Goal: Task Accomplishment & Management: Manage account settings

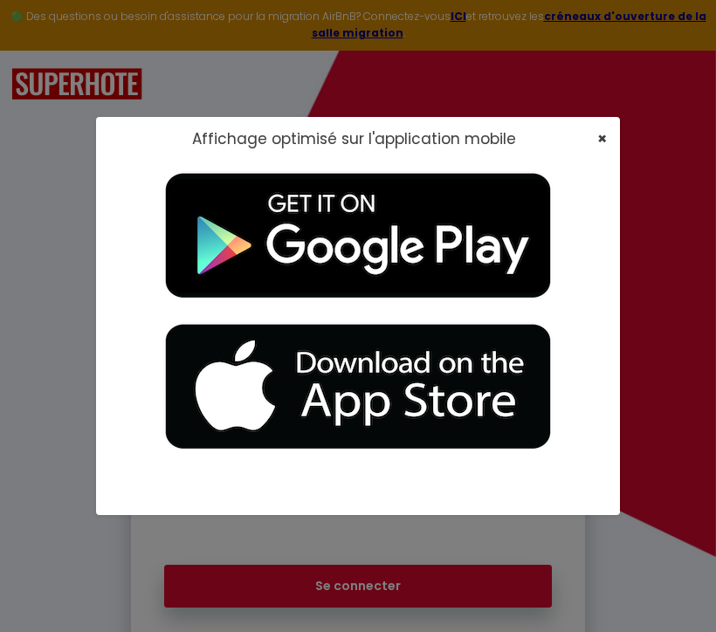
type input "[EMAIL_ADDRESS][DOMAIN_NAME]"
click at [602, 136] on span "×" at bounding box center [602, 139] width 10 height 22
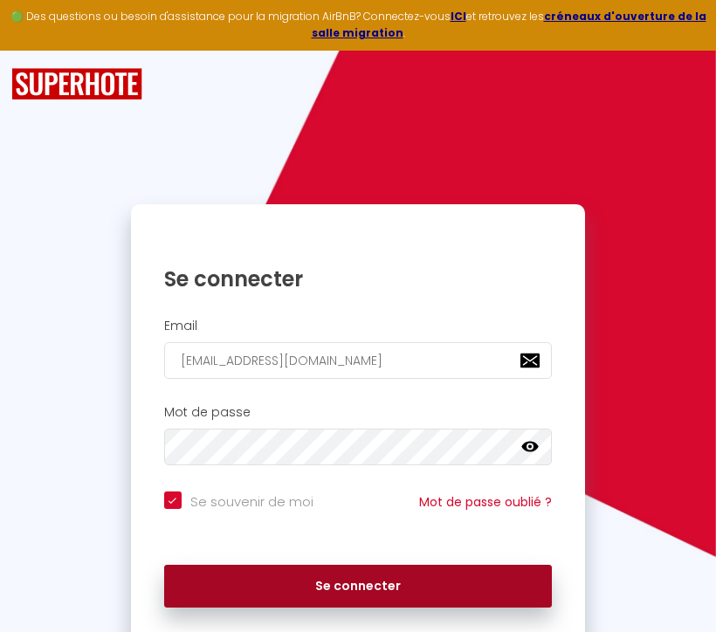
click at [292, 587] on button "Se connecter" at bounding box center [358, 587] width 388 height 44
checkbox input "true"
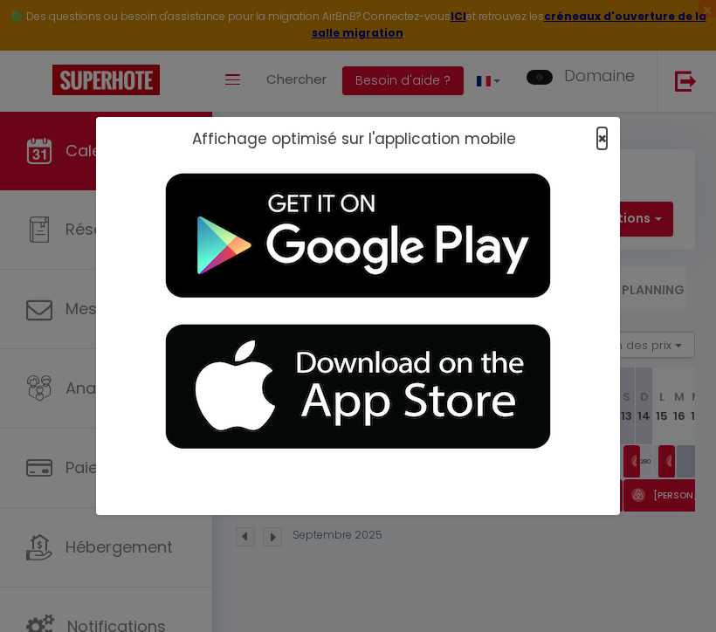
click at [602, 133] on span "×" at bounding box center [602, 139] width 10 height 22
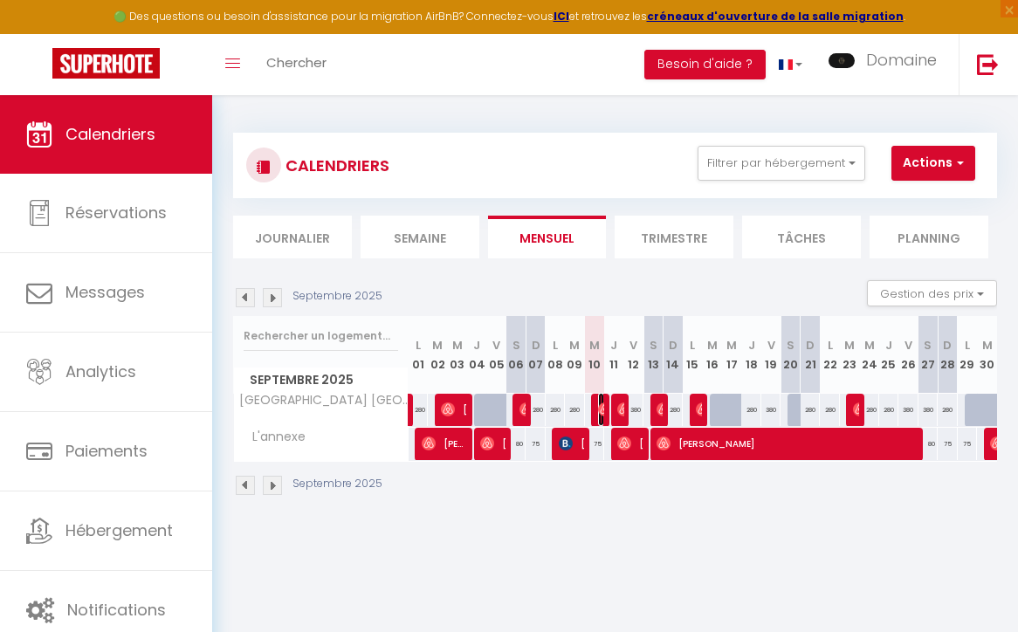
click at [599, 408] on img at bounding box center [605, 410] width 14 height 14
select select "OK"
select select "0"
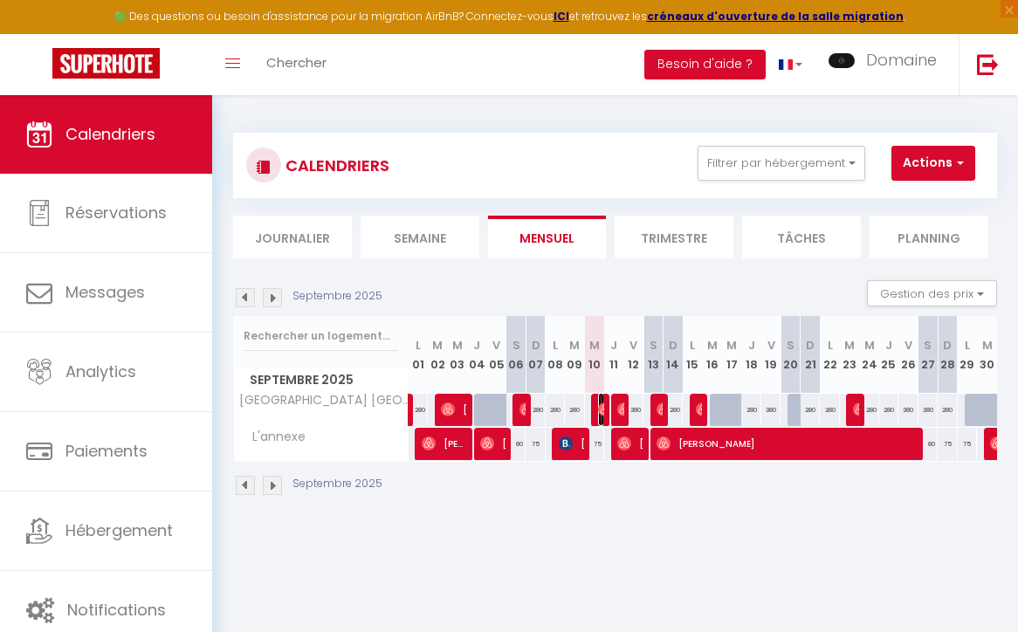
select select "1"
select select
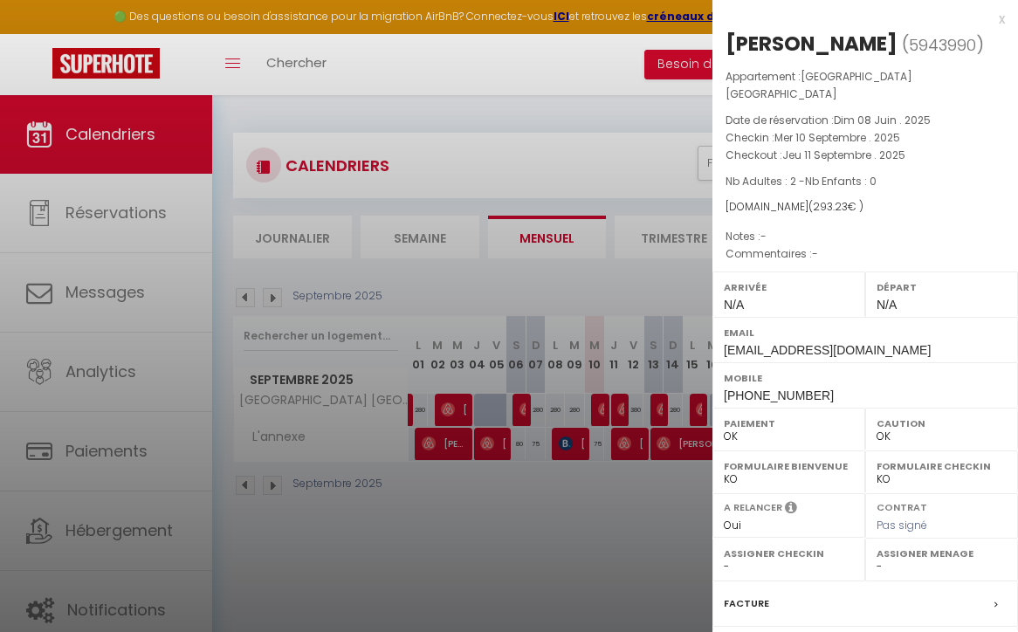
click at [618, 410] on div at bounding box center [509, 316] width 1018 height 632
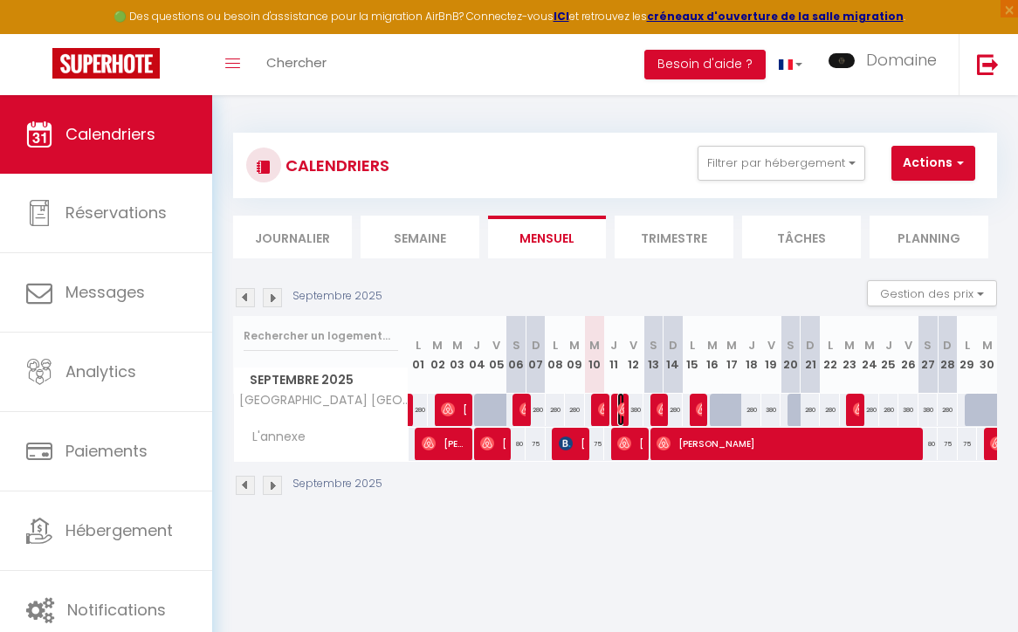
click at [618, 410] on img at bounding box center [625, 410] width 14 height 14
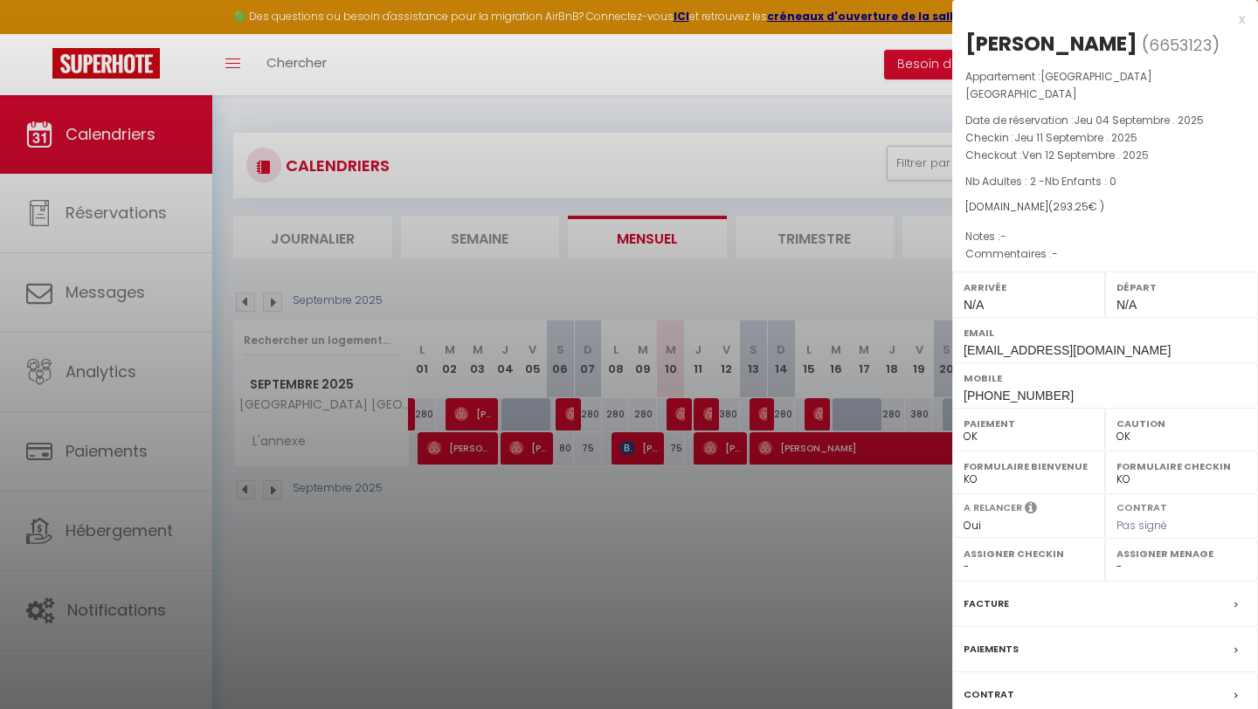
click at [645, 503] on div at bounding box center [629, 354] width 1258 height 709
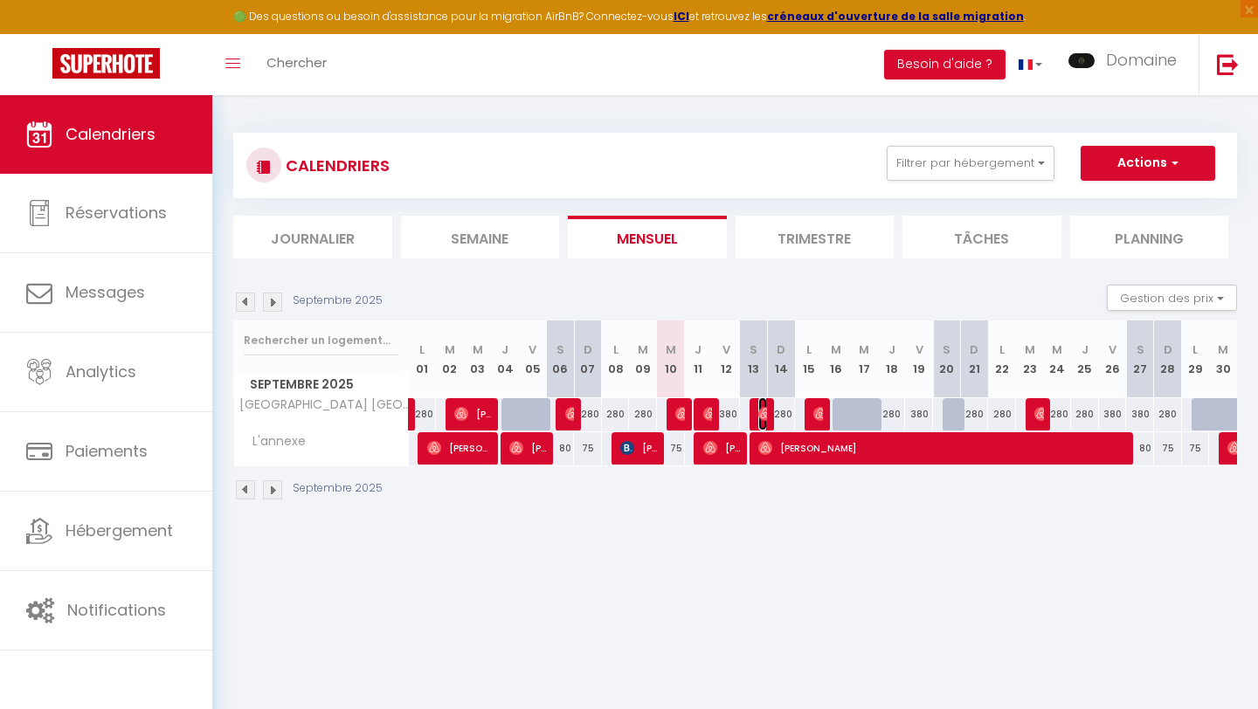
click at [715, 415] on img at bounding box center [765, 414] width 14 height 14
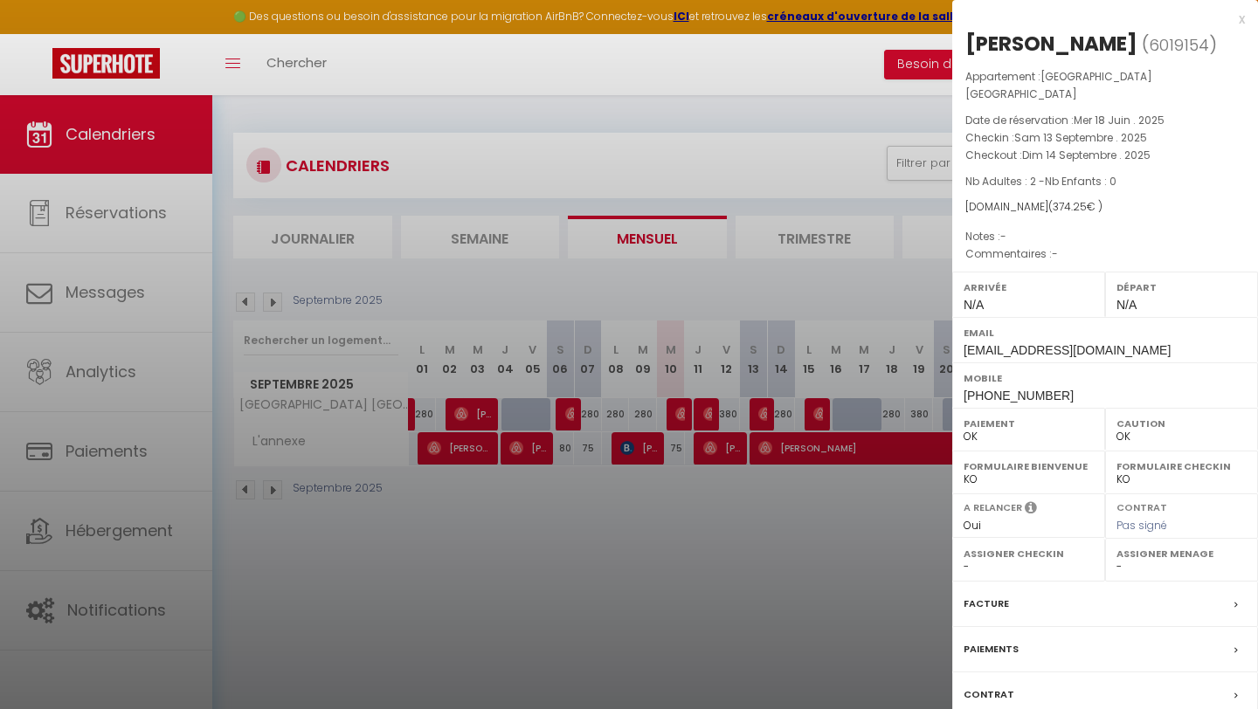
click at [715, 23] on div "x" at bounding box center [1098, 19] width 293 height 21
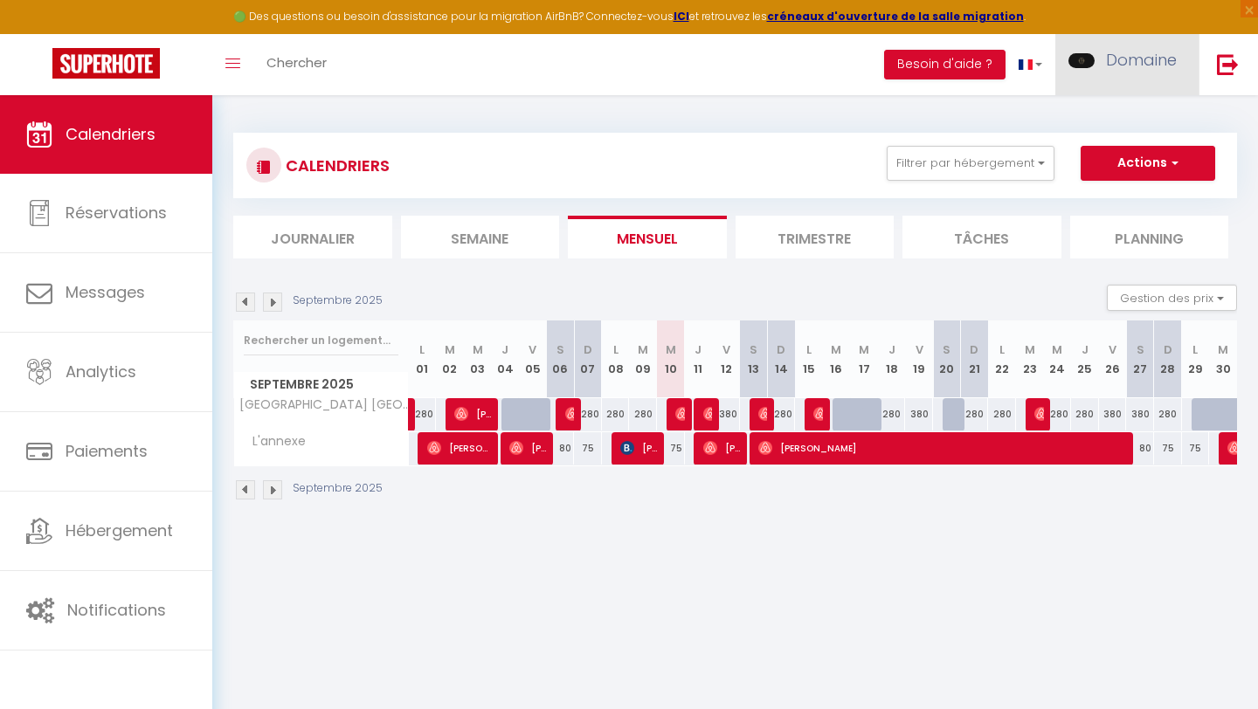
click at [715, 67] on span "Domaine" at bounding box center [1141, 60] width 71 height 22
click at [715, 148] on link "Équipe" at bounding box center [1128, 153] width 129 height 30
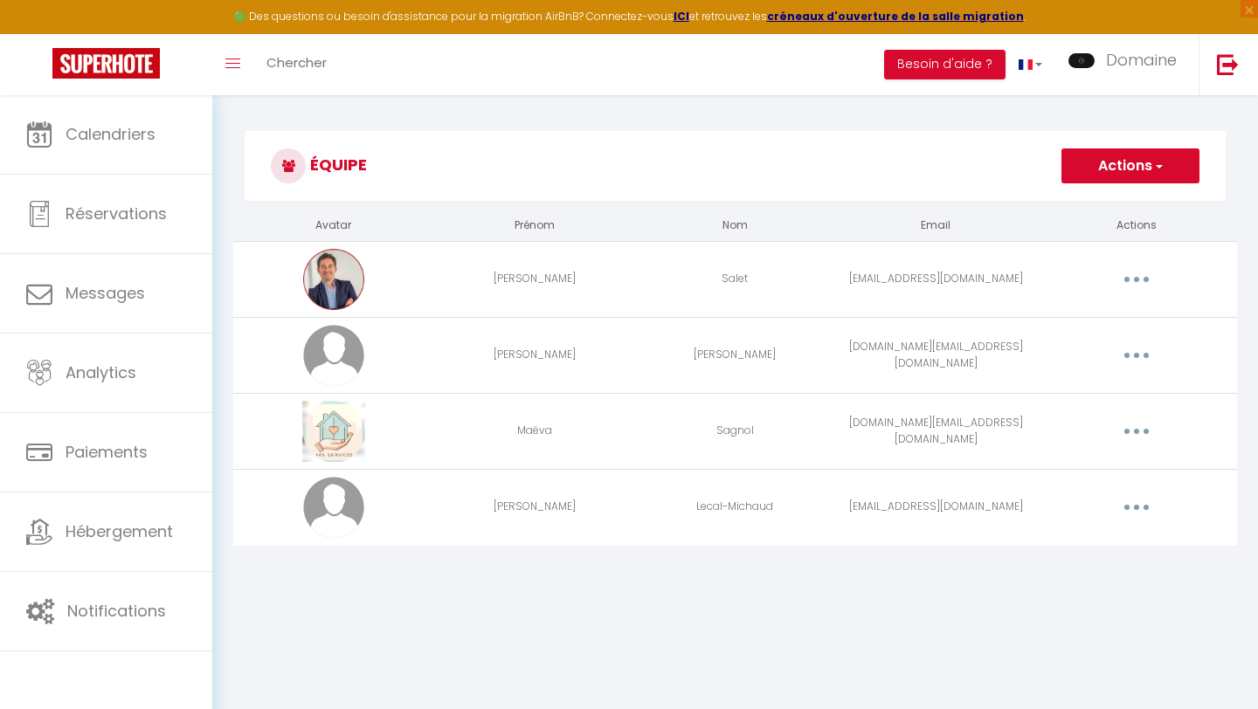
click at [715, 168] on span "button" at bounding box center [1157, 165] width 11 height 17
click at [715, 206] on link "Ajouter un nouvel utilisateur" at bounding box center [1095, 204] width 206 height 23
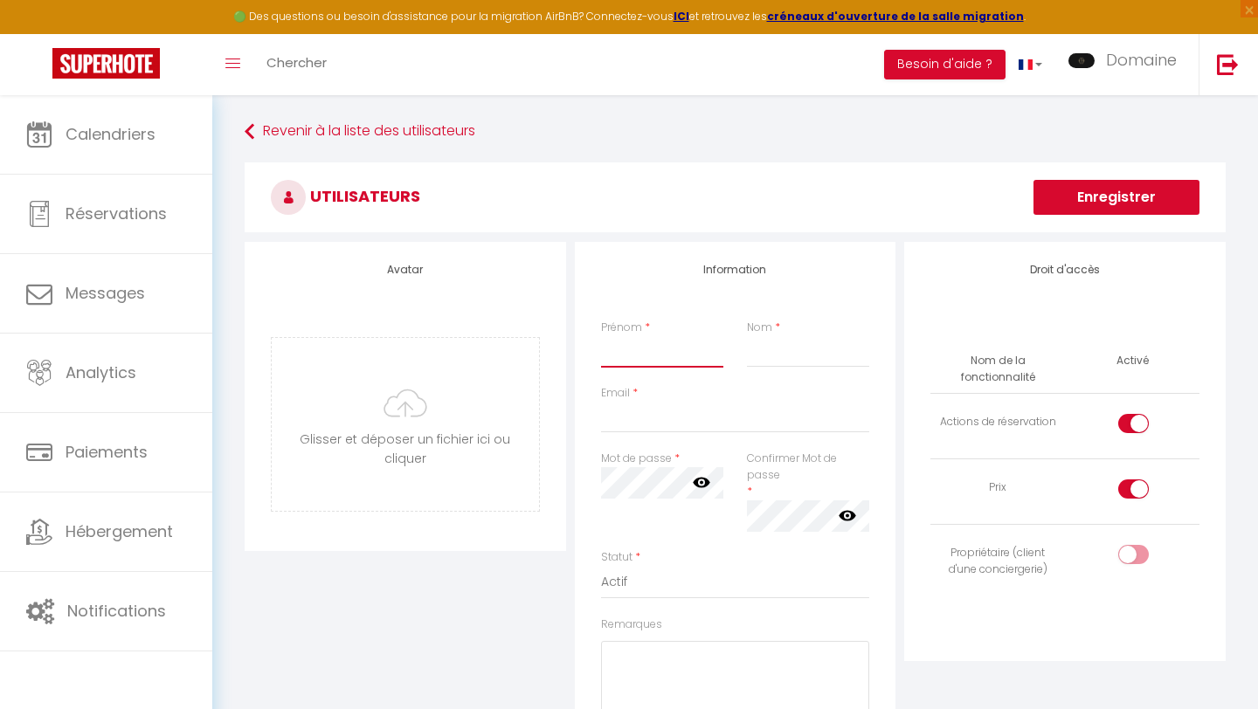
click at [646, 354] on input "Prénom" at bounding box center [662, 351] width 123 height 31
click at [390, 600] on div "Avatar [PERSON_NAME] et déposer un fichier ici ou cliquer Ooops, something wron…" at bounding box center [405, 560] width 330 height 636
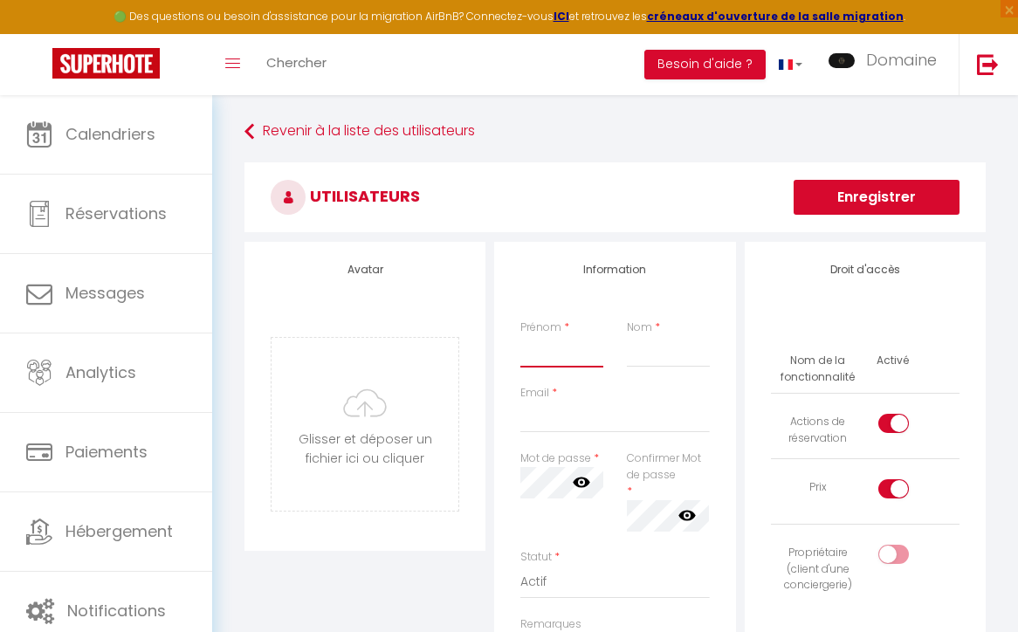
click at [551, 353] on input "Prénom" at bounding box center [562, 351] width 83 height 31
paste input "Bonjour [PERSON_NAME], Excusez-moi pour mon temps de réponse 🙏 Nous avons bien …"
type input "Bonjour [PERSON_NAME], Excusez-moi pour mon temps de réponse 🙏 Nous avons bien …"
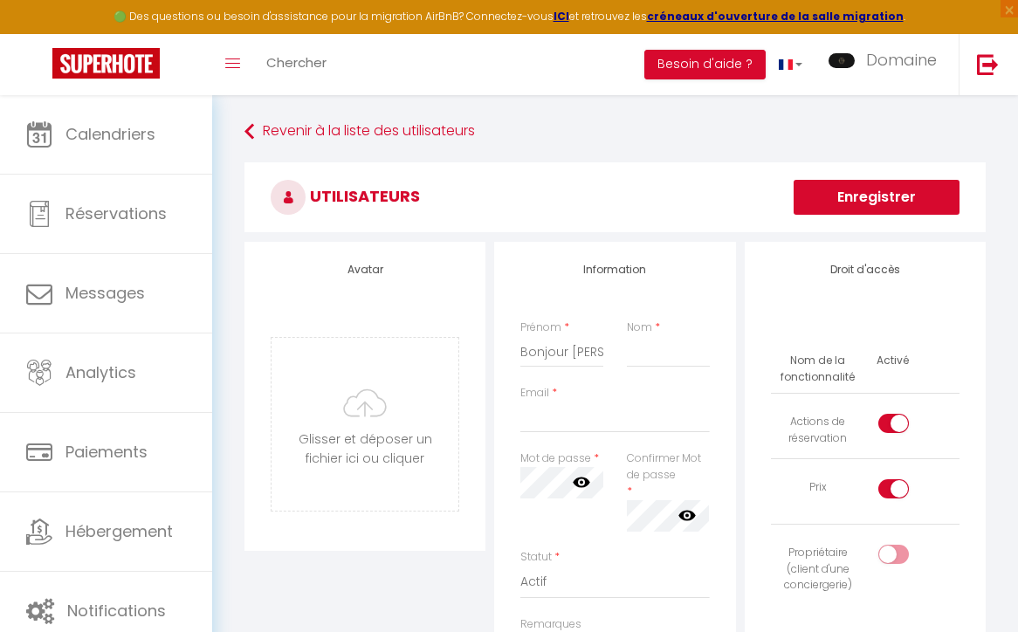
drag, startPoint x: 607, startPoint y: 350, endPoint x: 540, endPoint y: 353, distance: 67.3
click at [540, 353] on div "Prénom * Bonjour [PERSON_NAME], Excusez-moi pour mon temps de réponse 🙏 Nous av…" at bounding box center [562, 344] width 106 height 48
click at [540, 353] on input "Bonjour [PERSON_NAME], Excusez-moi pour mon temps de réponse 🙏 Nous avons bien …" at bounding box center [562, 351] width 83 height 31
drag, startPoint x: 522, startPoint y: 353, endPoint x: 690, endPoint y: 353, distance: 167.7
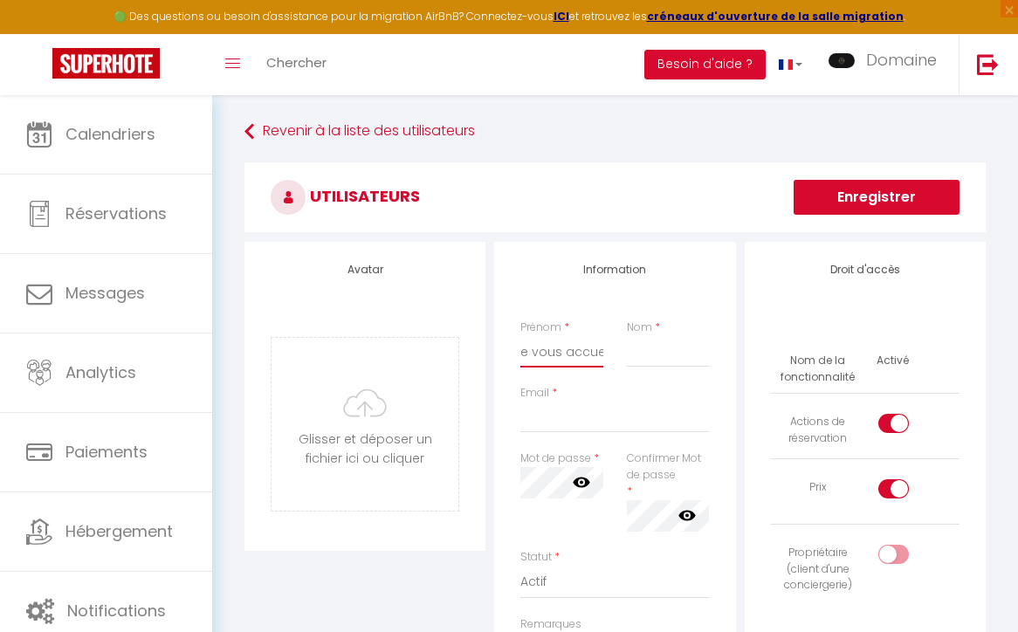
click at [690, 353] on div "Prénom * Bonjour [PERSON_NAME], Excusez-moi pour mon temps de réponse 🙏 Nous av…" at bounding box center [614, 353] width 211 height 66
paste input "Chrystelle"
type input "Chrystelle"
click at [654, 357] on input "Nom" at bounding box center [668, 351] width 83 height 31
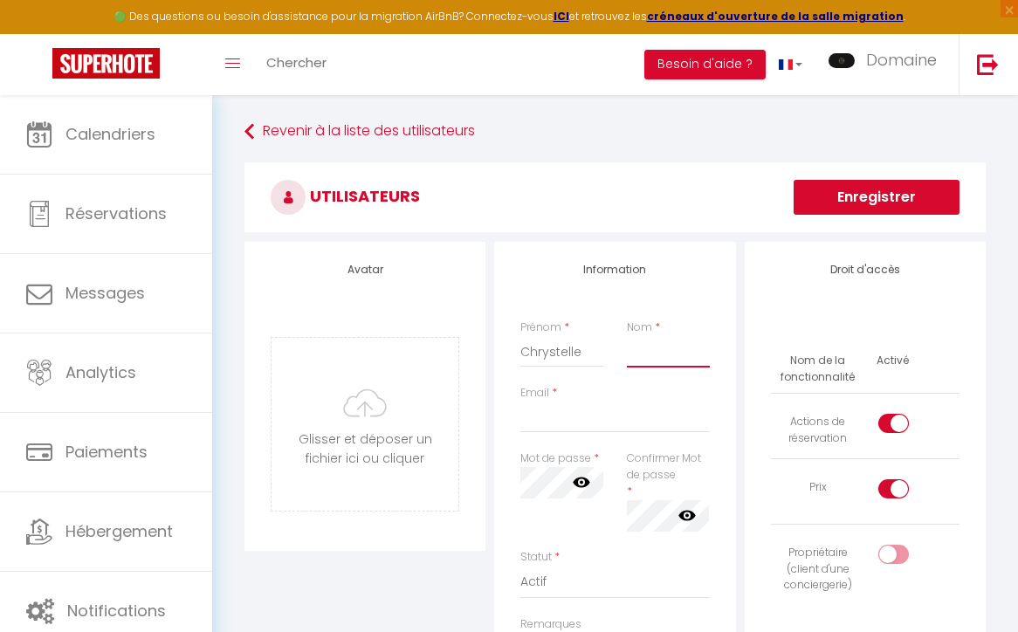
paste input "Delarette"
type input "Delarette"
click at [549, 428] on input "Email" at bounding box center [615, 417] width 189 height 31
paste input "[EMAIL_ADDRESS][DOMAIN_NAME]"
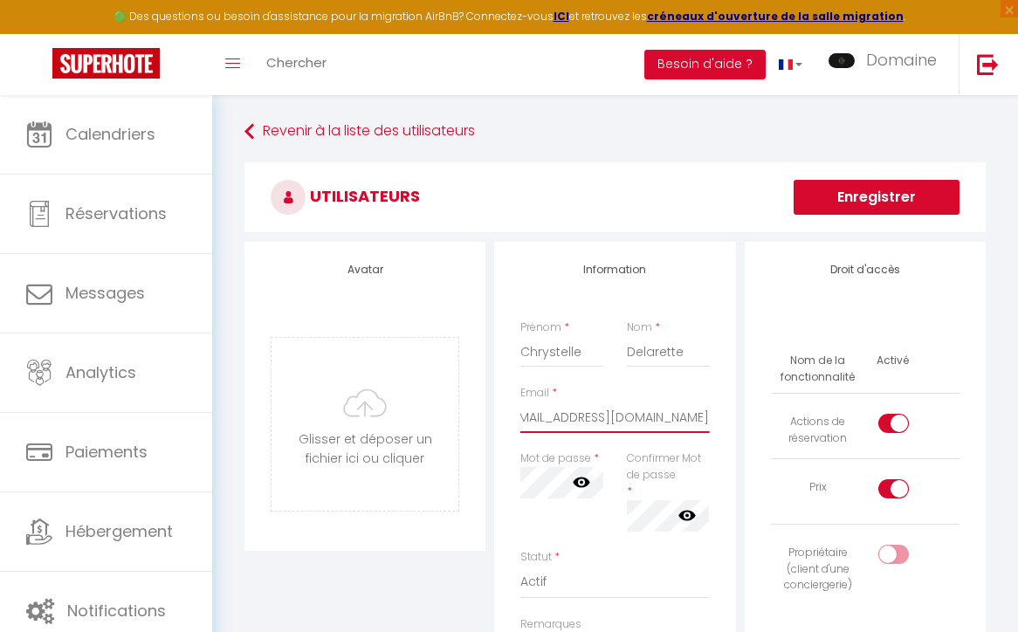
type input "[EMAIL_ADDRESS][DOMAIN_NAME]"
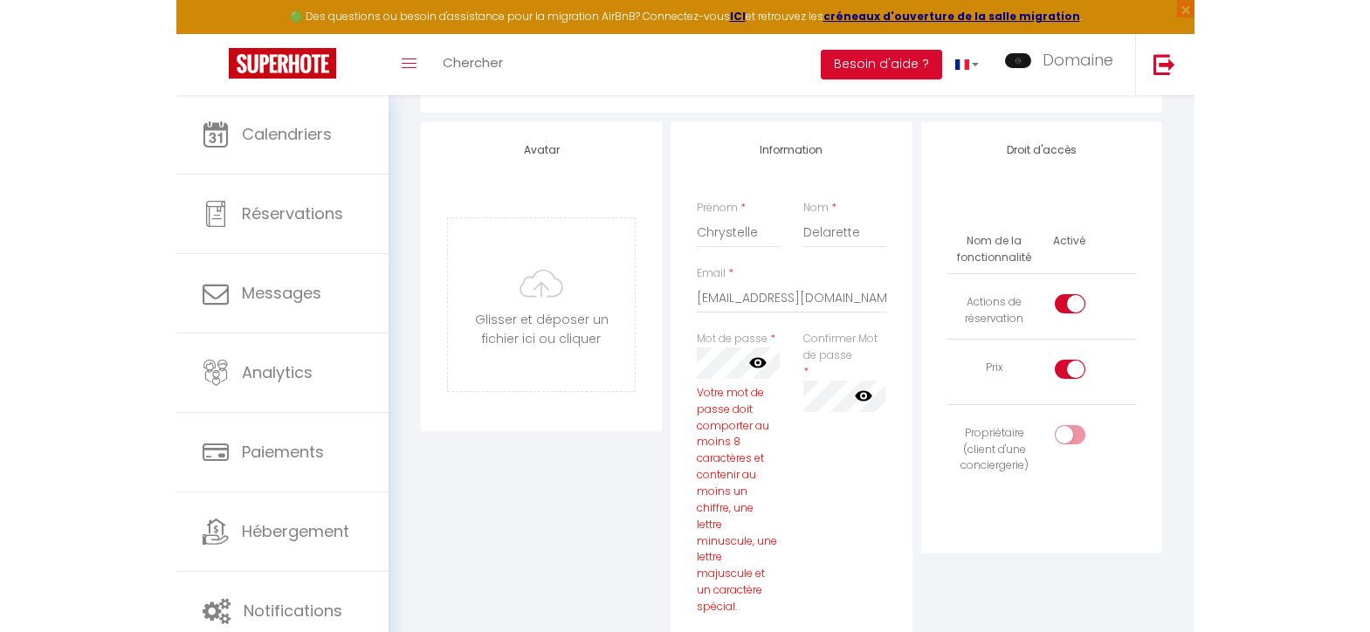
scroll to position [134, 0]
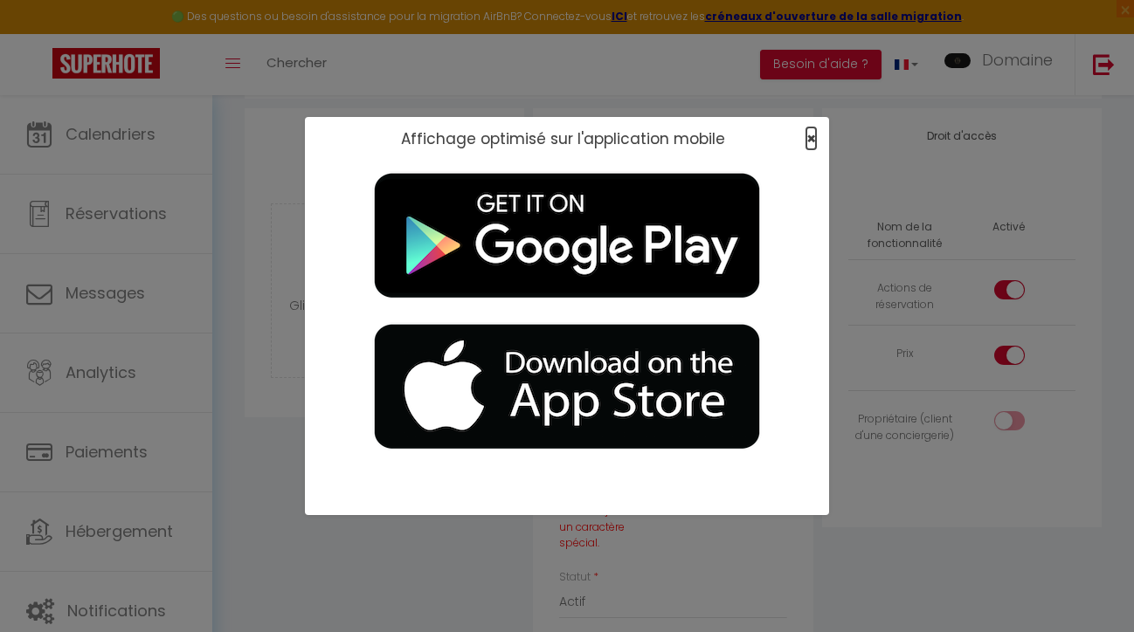
click at [715, 135] on span "×" at bounding box center [811, 139] width 10 height 22
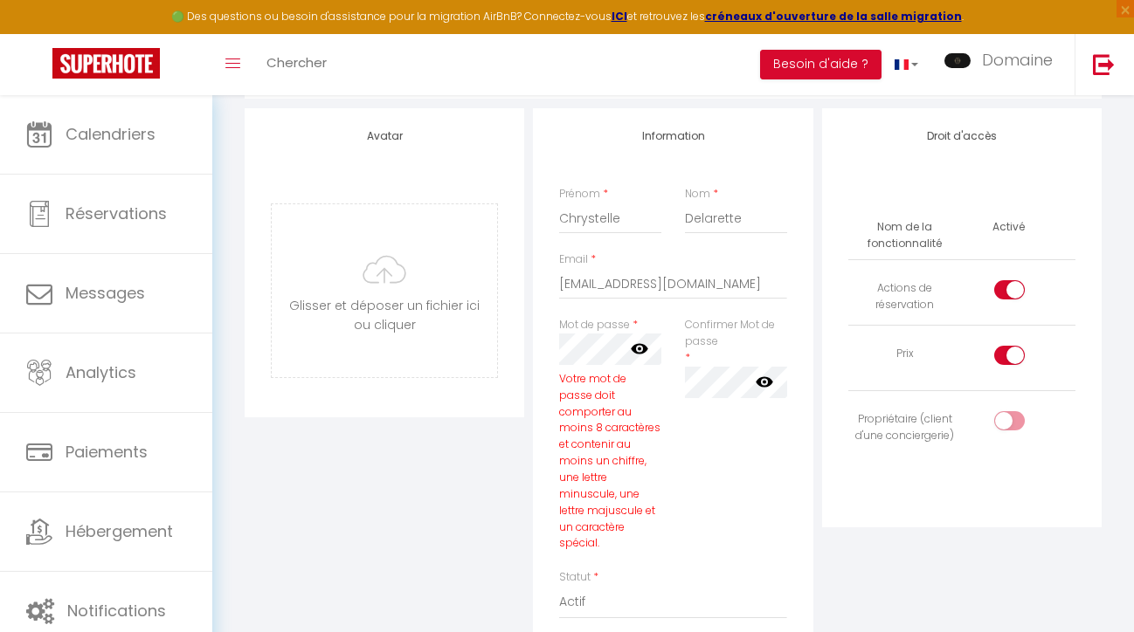
click at [639, 348] on icon at bounding box center [639, 349] width 17 height 10
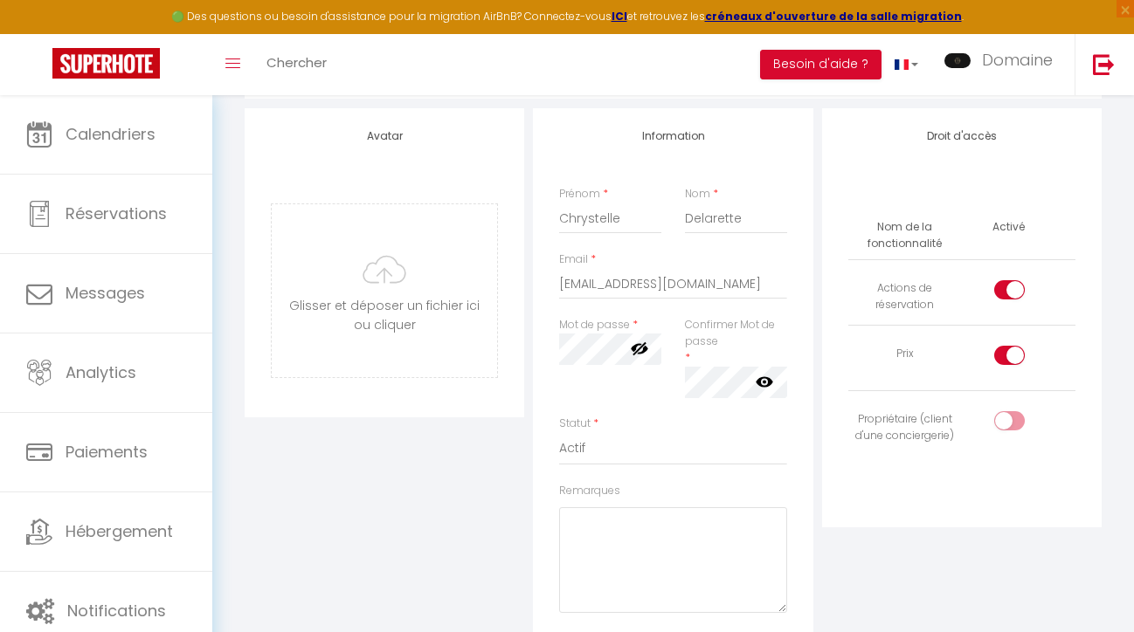
click at [645, 350] on div at bounding box center [610, 349] width 102 height 31
click at [715, 383] on icon at bounding box center [764, 381] width 17 height 10
click at [715, 351] on div at bounding box center [1009, 355] width 31 height 19
click at [715, 351] on input "checkbox" at bounding box center [1024, 359] width 31 height 26
checkbox input "false"
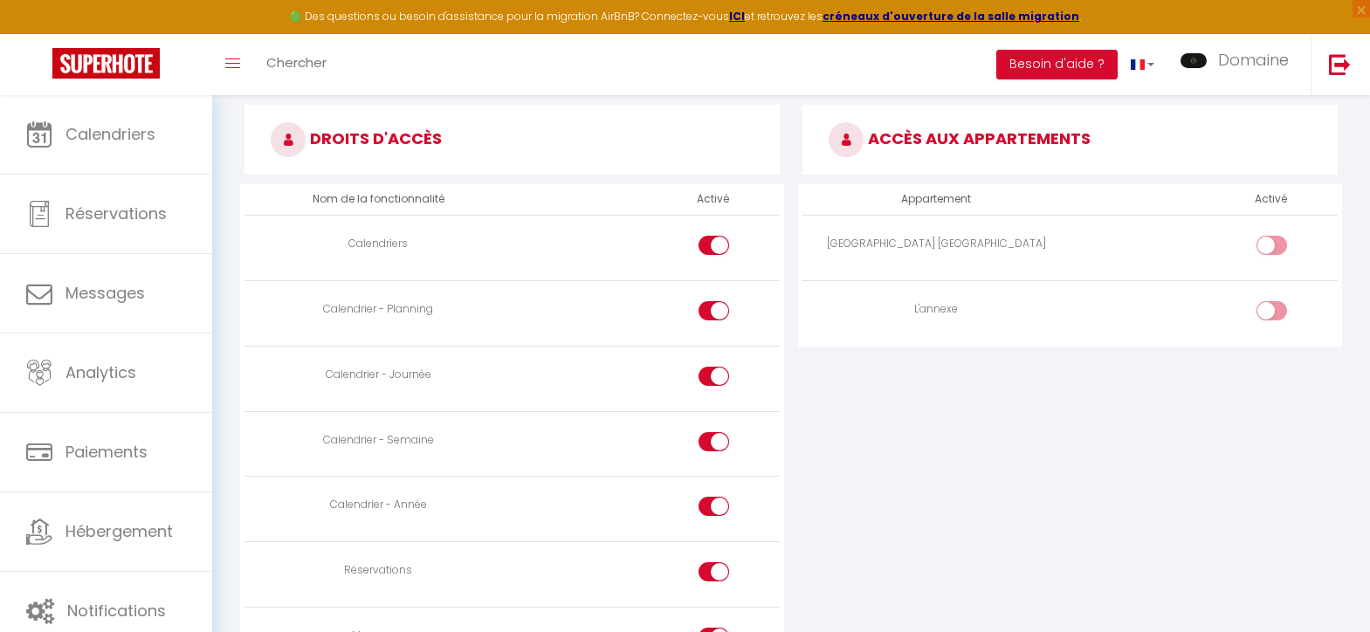
scroll to position [809, 0]
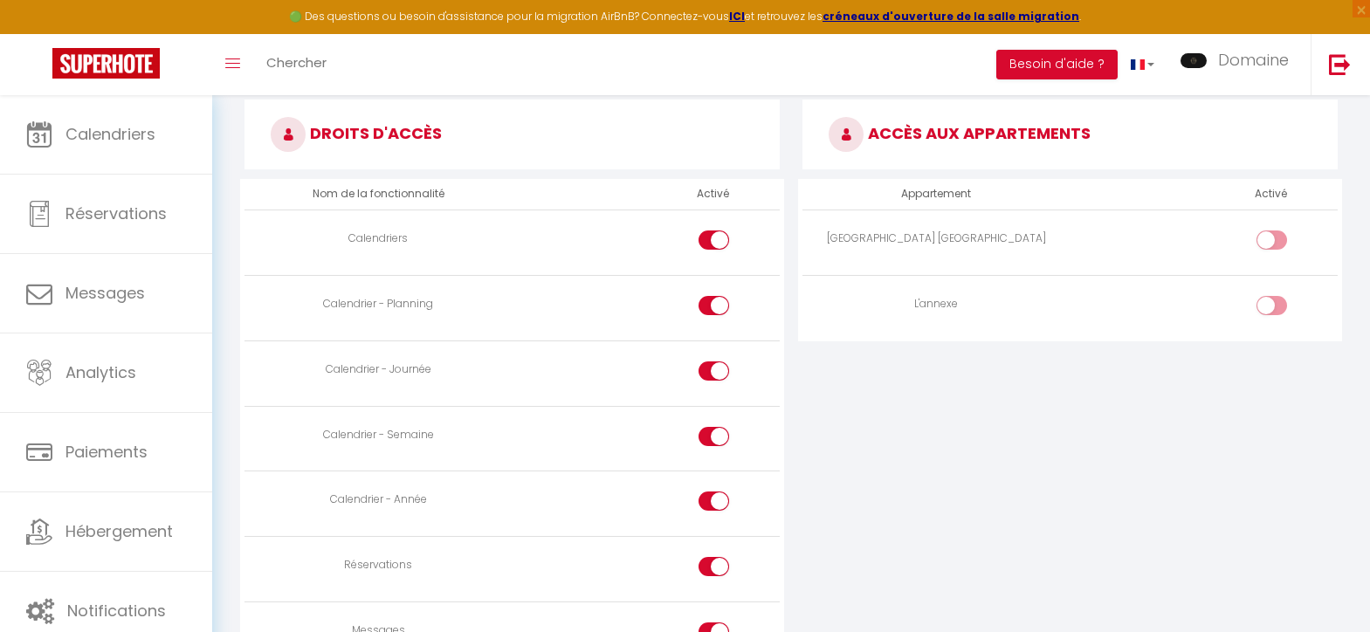
click at [715, 239] on input "checkbox" at bounding box center [1287, 244] width 31 height 26
checkbox input "true"
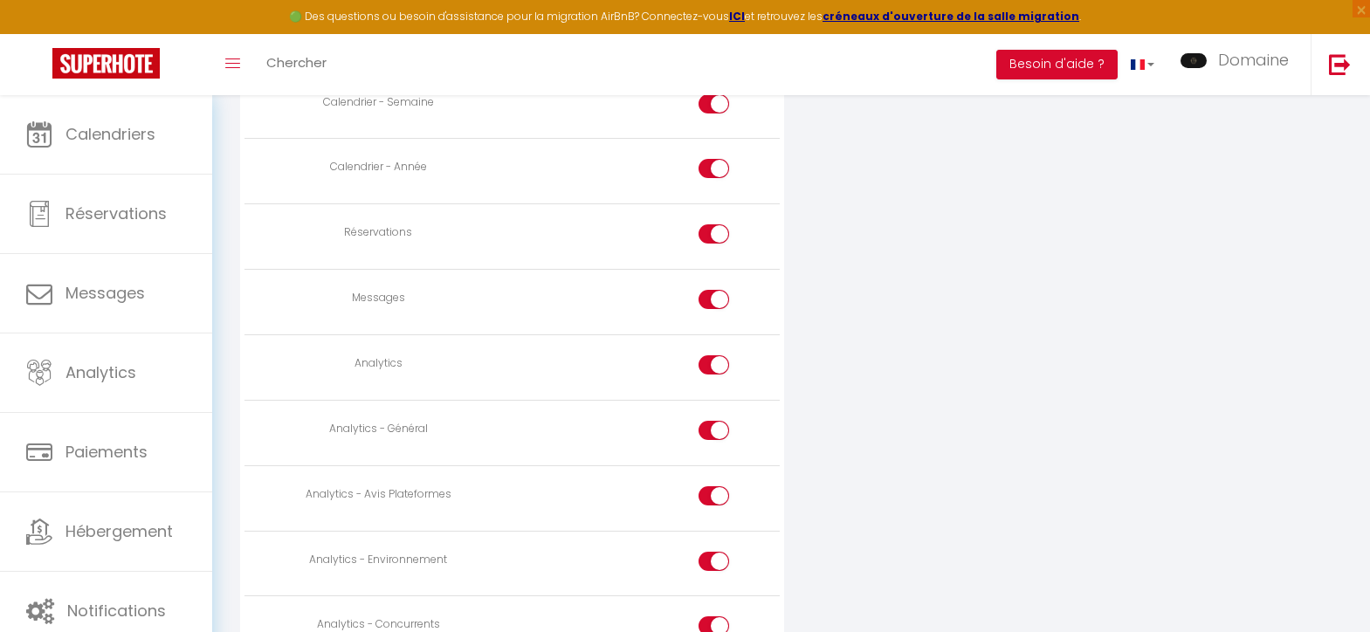
scroll to position [1143, 0]
click at [704, 360] on div at bounding box center [714, 363] width 31 height 19
click at [714, 360] on input "checkbox" at bounding box center [729, 367] width 31 height 26
checkbox input "false"
click at [706, 425] on div at bounding box center [714, 428] width 31 height 19
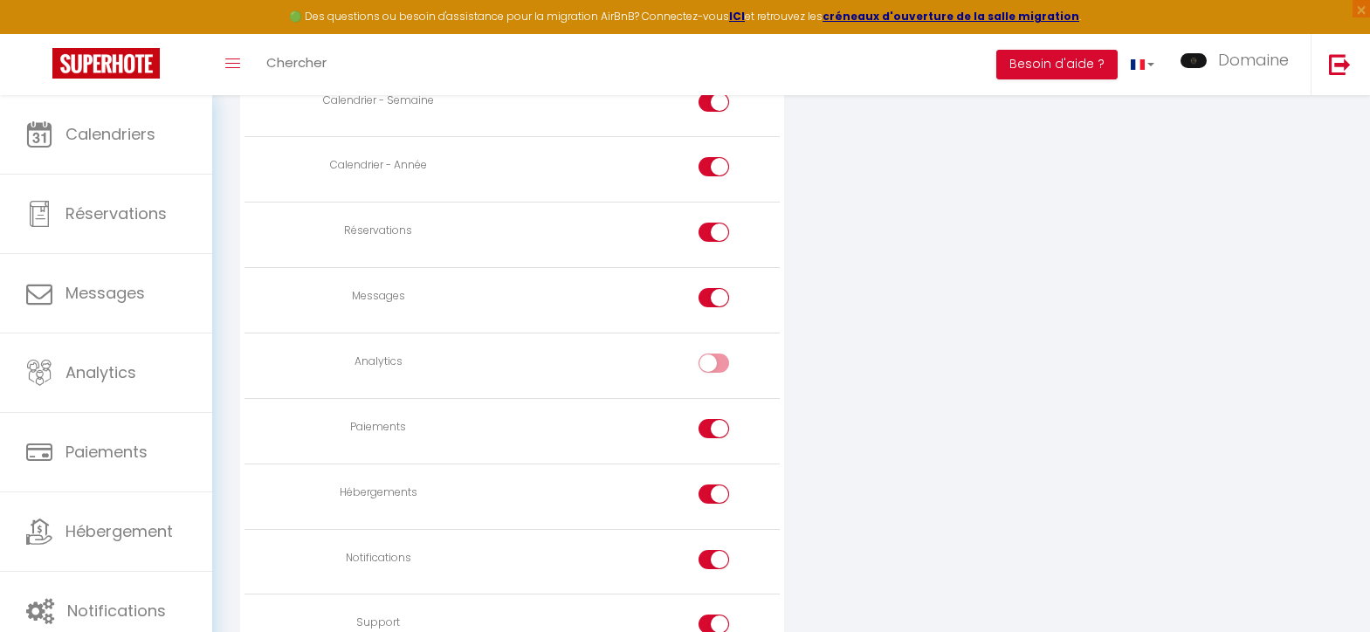
click at [714, 425] on input "checkbox" at bounding box center [729, 432] width 31 height 26
checkbox input "false"
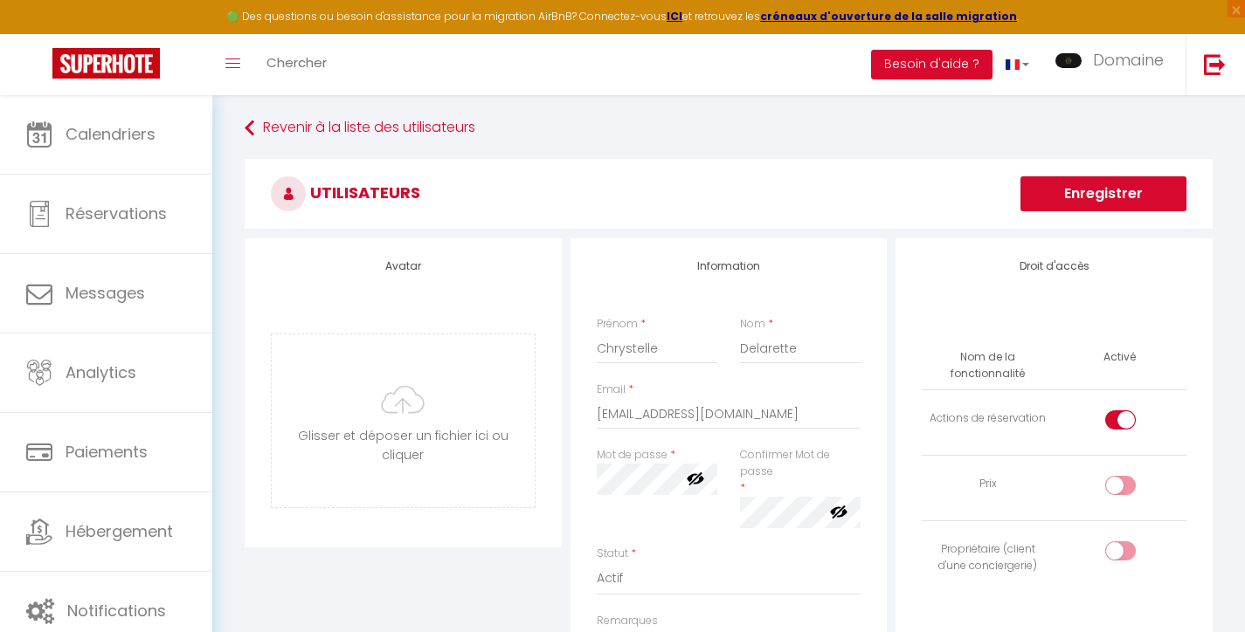
scroll to position [0, 0]
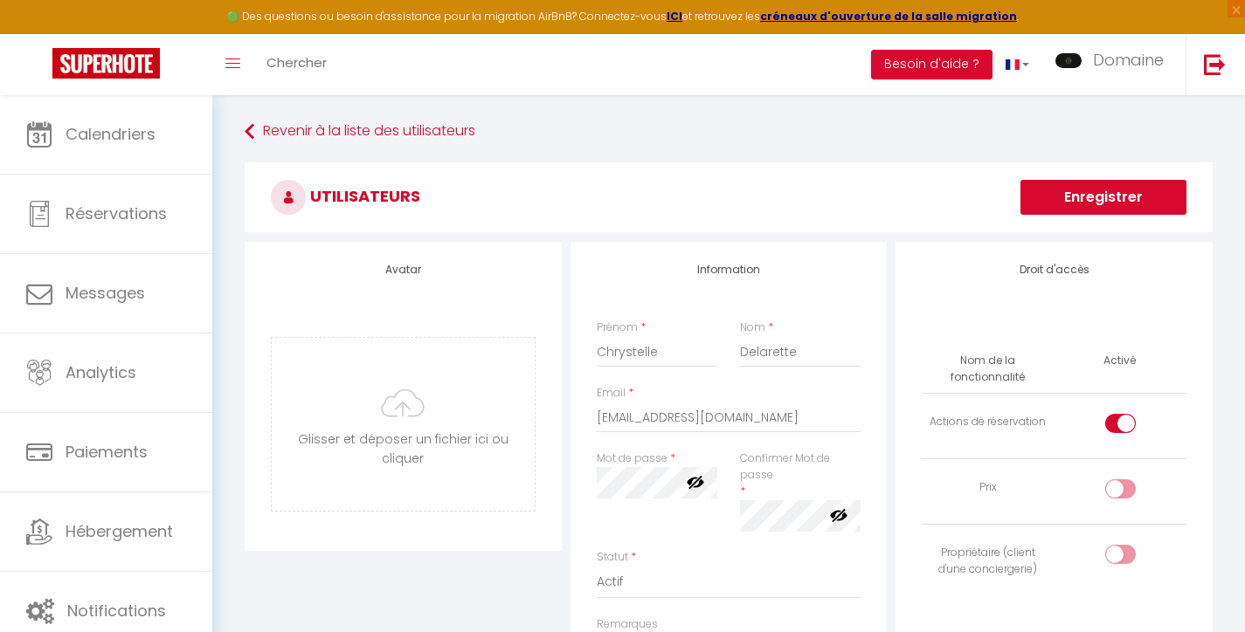
click at [715, 197] on button "Enregistrer" at bounding box center [1103, 197] width 166 height 35
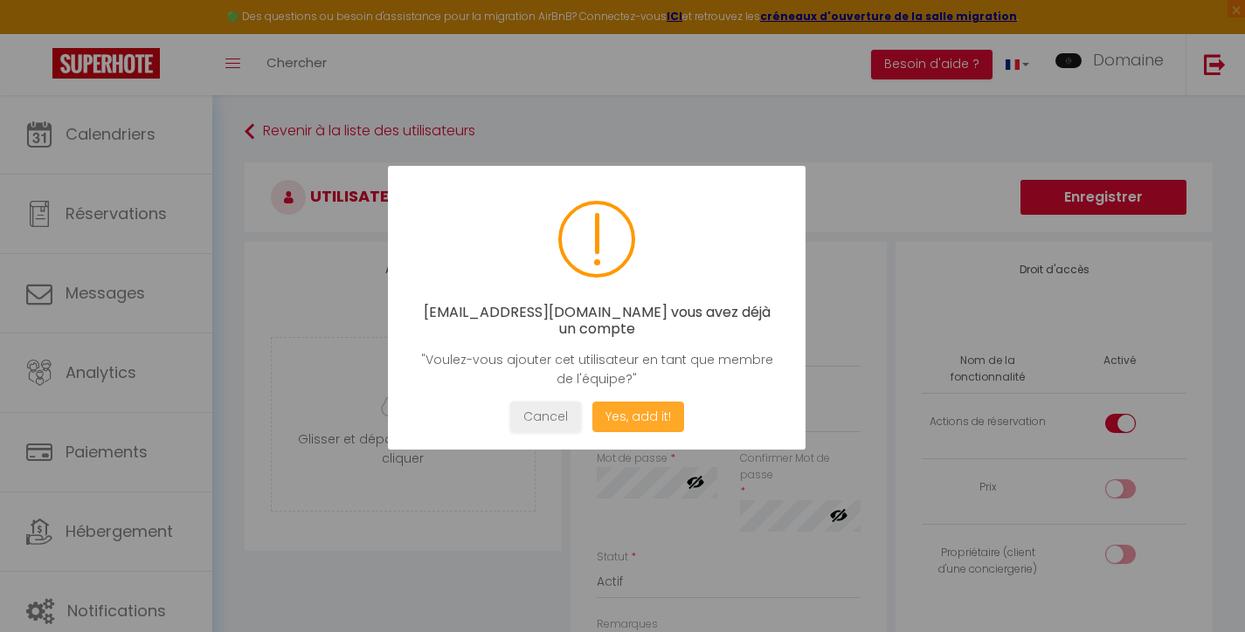
click at [647, 422] on button "Yes, add it!" at bounding box center [637, 417] width 92 height 31
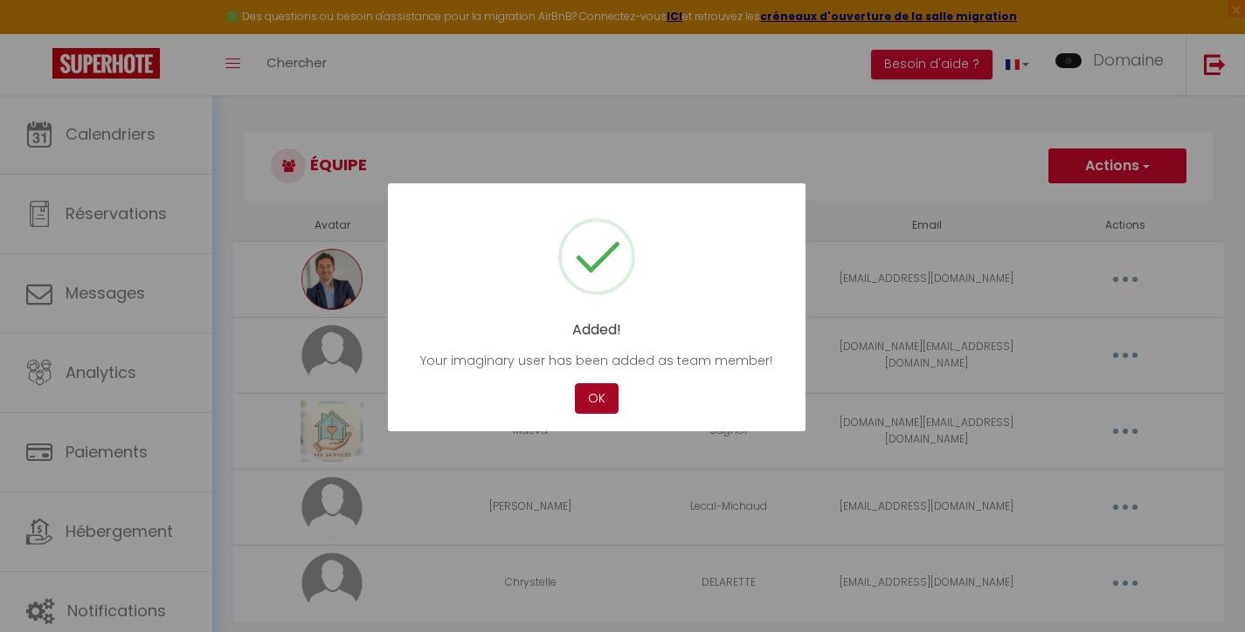
click at [603, 394] on button "OK" at bounding box center [597, 398] width 44 height 31
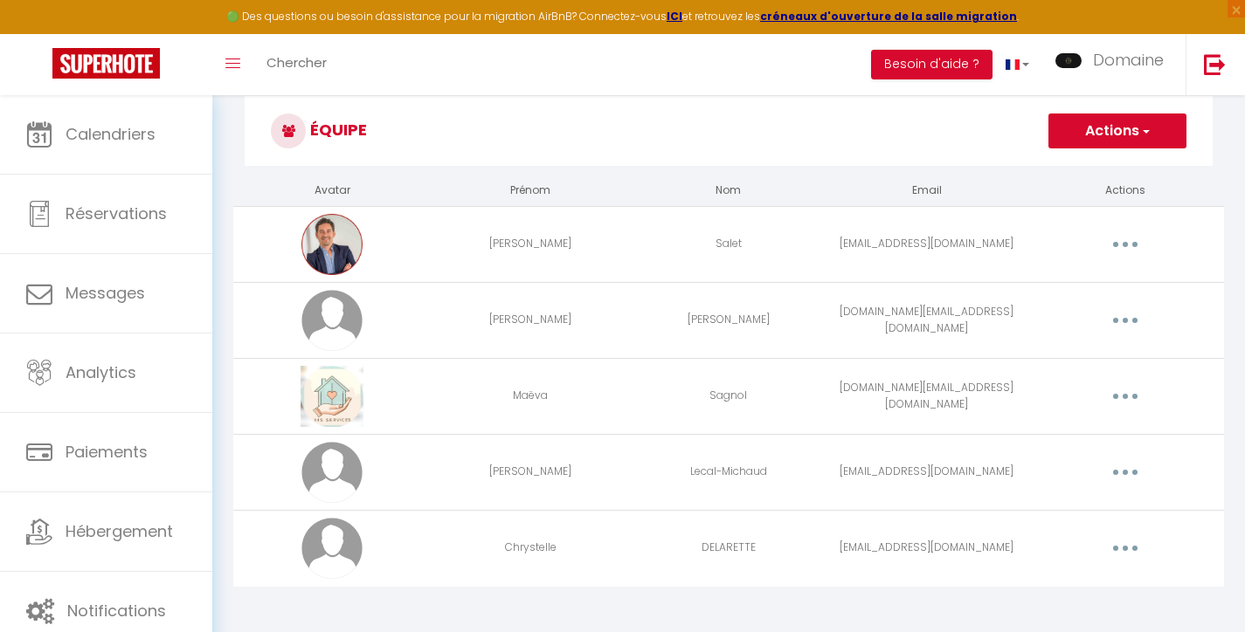
scroll to position [39, 0]
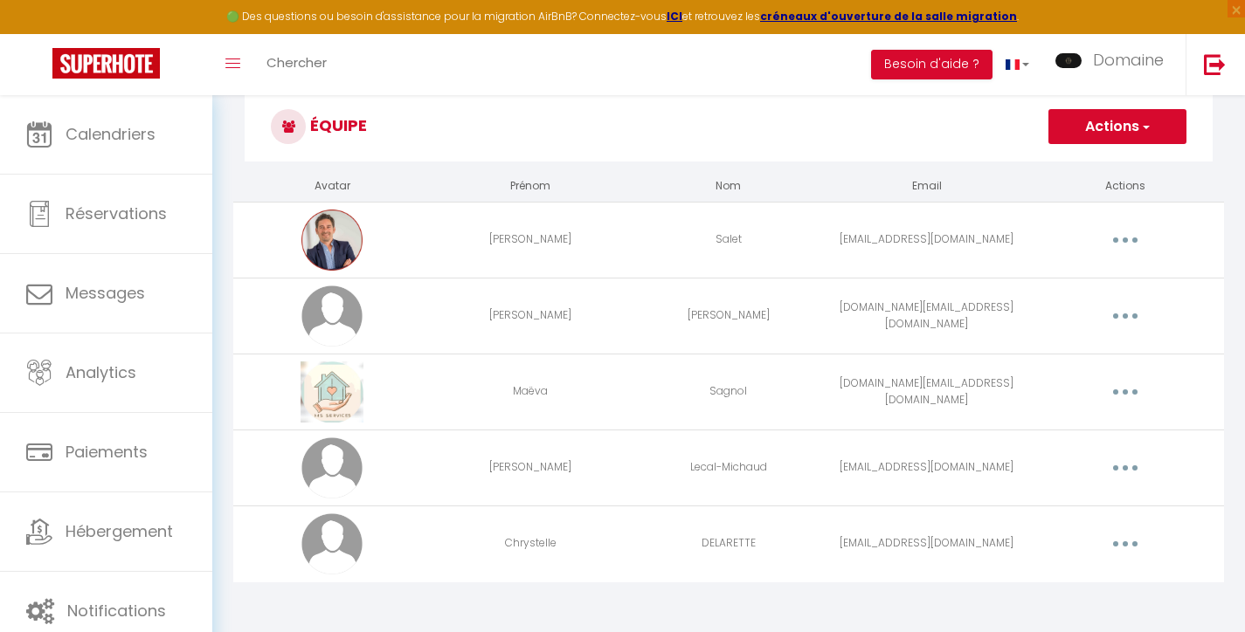
click at [715, 540] on button "button" at bounding box center [1125, 544] width 49 height 28
click at [715, 588] on link "Editer" at bounding box center [1079, 584] width 129 height 30
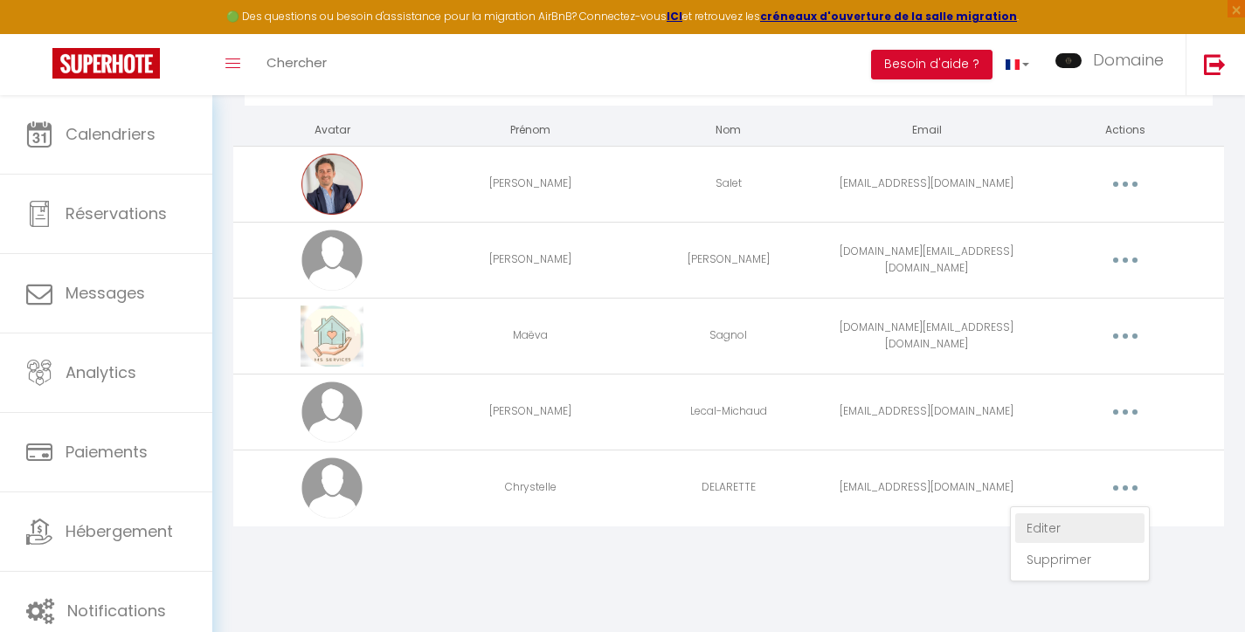
select select
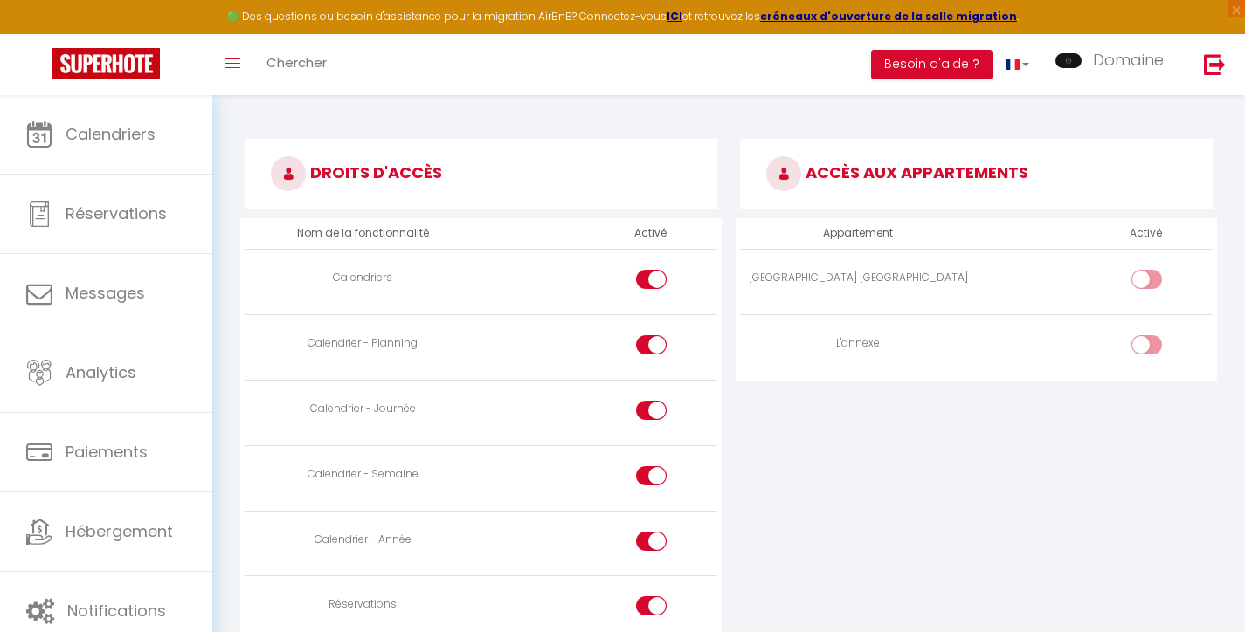
scroll to position [898, 0]
click at [715, 283] on input "checkbox" at bounding box center [1161, 282] width 31 height 26
checkbox input "true"
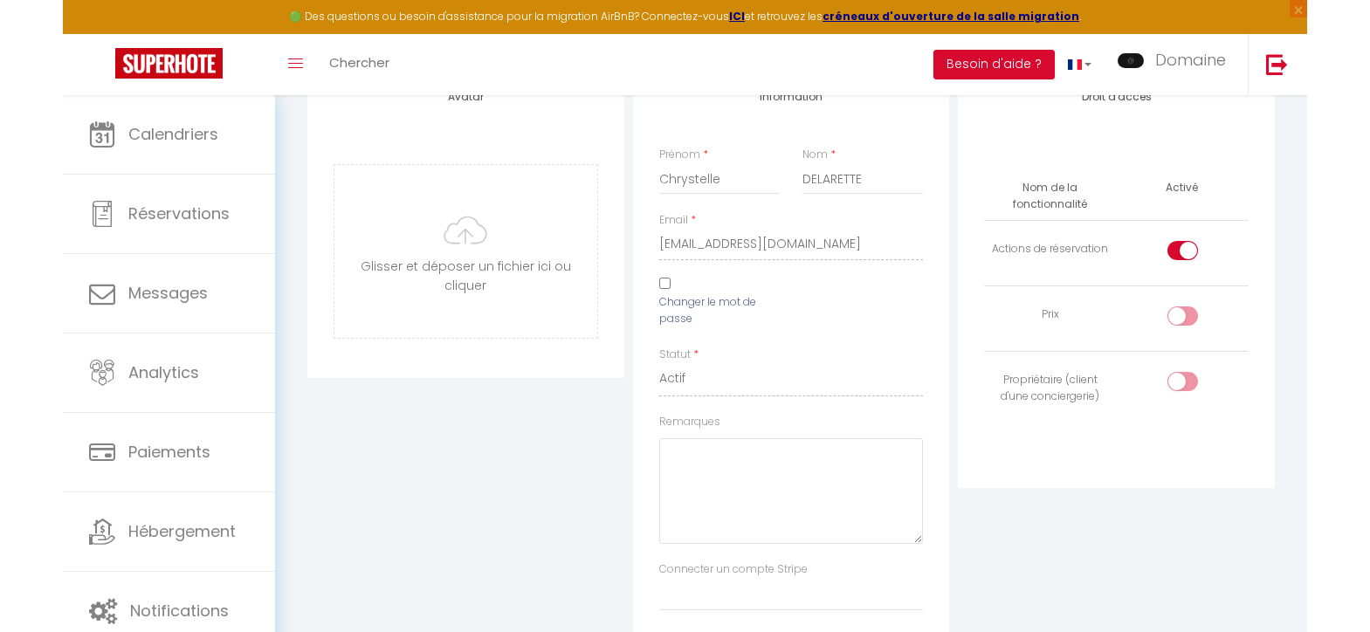
scroll to position [0, 0]
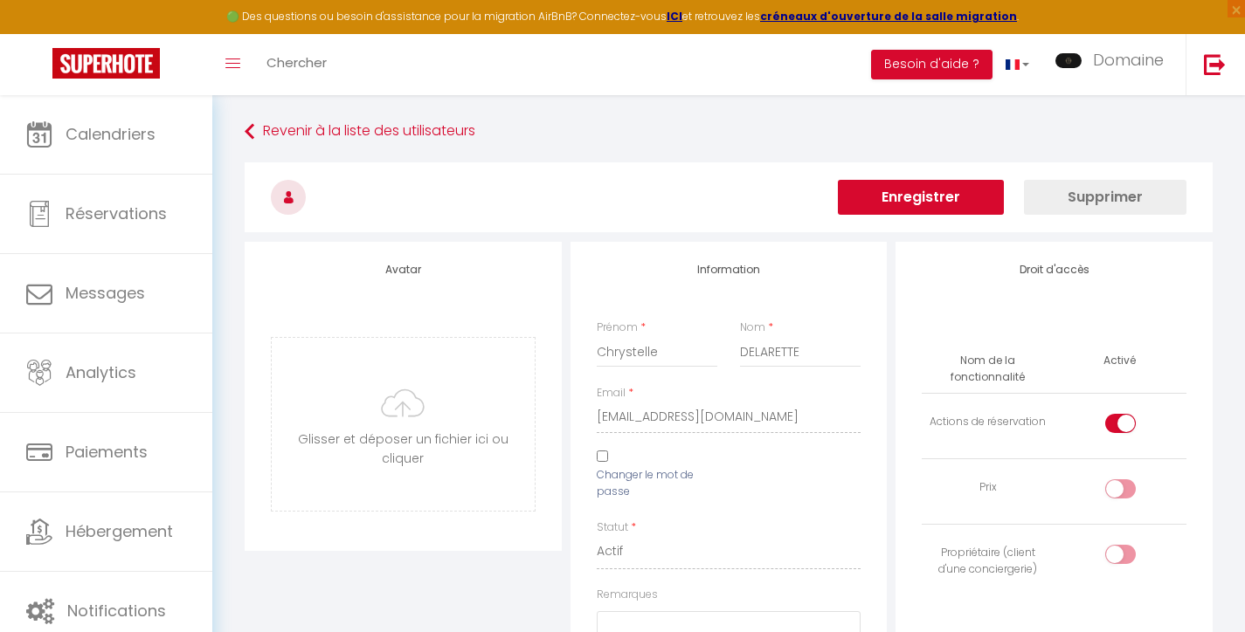
click at [715, 201] on button "Enregistrer" at bounding box center [921, 197] width 166 height 35
